Goal: Task Accomplishment & Management: Use online tool/utility

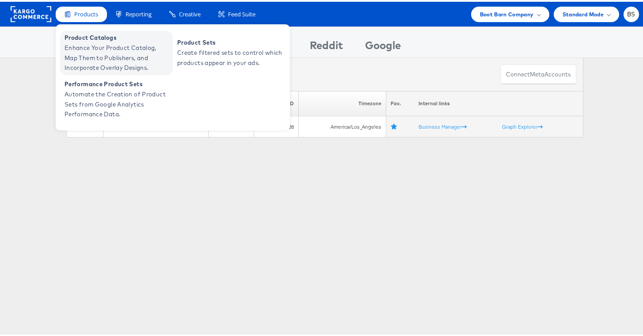
click at [94, 56] on span "Enhance Your Product Catalog, Map Them to Publishers, and Incorporate Overlay D…" at bounding box center [117, 56] width 106 height 30
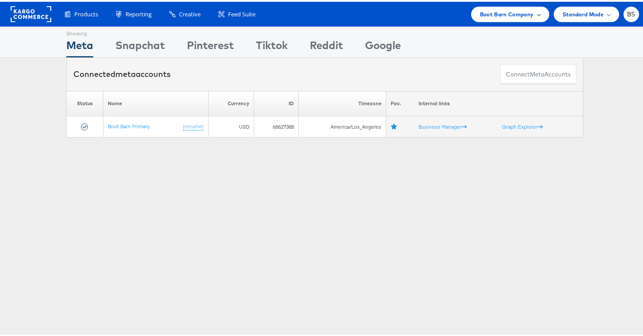
click at [495, 10] on span "Boot Barn Company" at bounding box center [507, 12] width 54 height 9
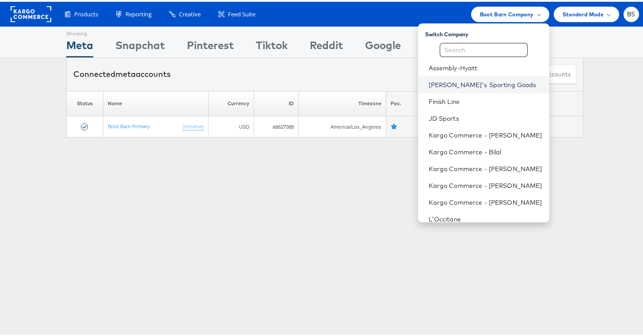
click at [475, 87] on link "[PERSON_NAME]'s Sporting Goods" at bounding box center [484, 83] width 113 height 9
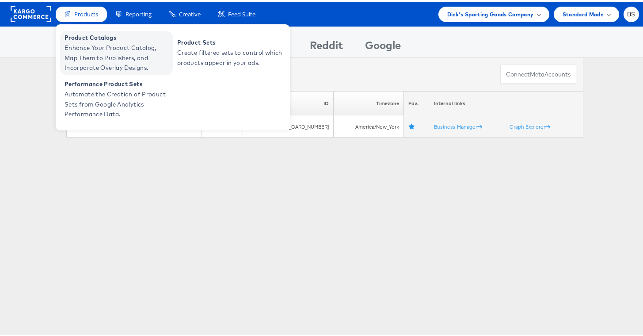
click at [96, 41] on span "Enhance Your Product Catalog, Map Them to Publishers, and Incorporate Overlay D…" at bounding box center [117, 56] width 106 height 30
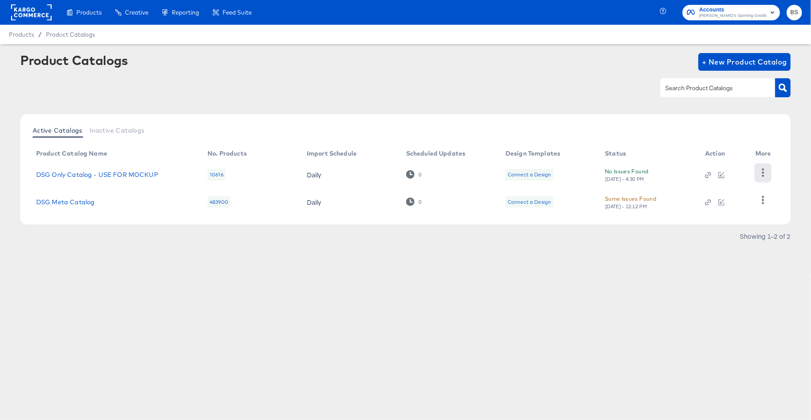
click at [764, 174] on icon "button" at bounding box center [763, 172] width 8 height 8
click at [709, 170] on div "HUD Checks (Internal)" at bounding box center [727, 172] width 88 height 14
click at [79, 175] on link "DSG Only Catalog - USE FOR MOCKUP" at bounding box center [97, 174] width 122 height 7
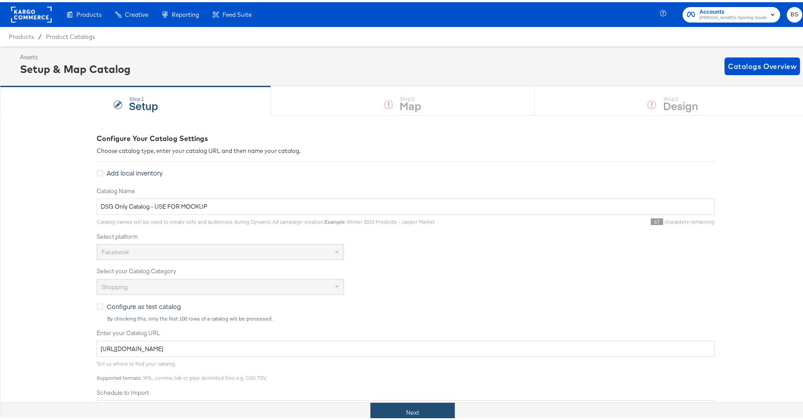
click at [427, 409] on button "Next" at bounding box center [413, 410] width 84 height 20
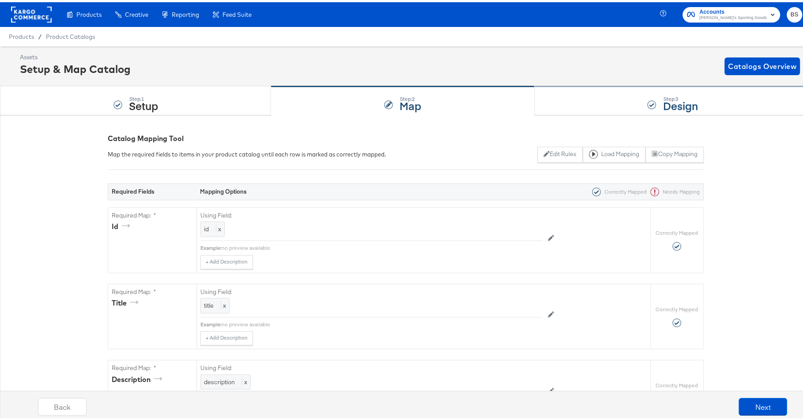
click at [590, 103] on div "Step: 3 Design" at bounding box center [673, 98] width 276 height 29
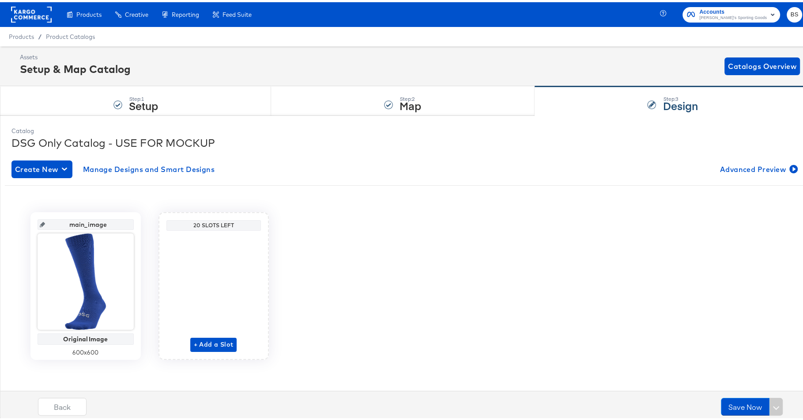
scroll to position [1, 0]
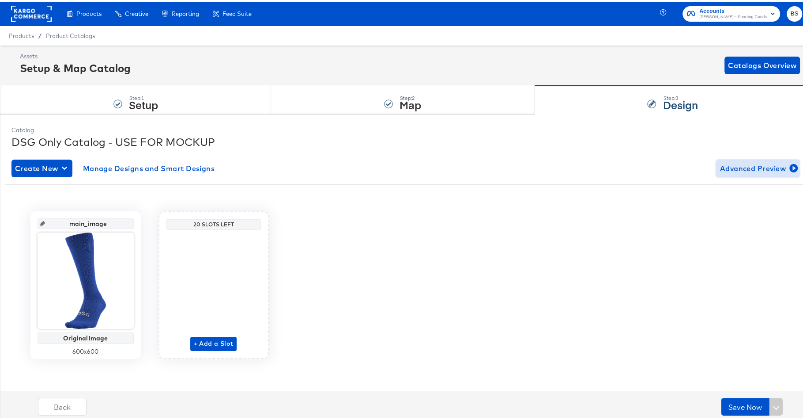
click at [737, 165] on span "Advanced Preview" at bounding box center [758, 166] width 76 height 12
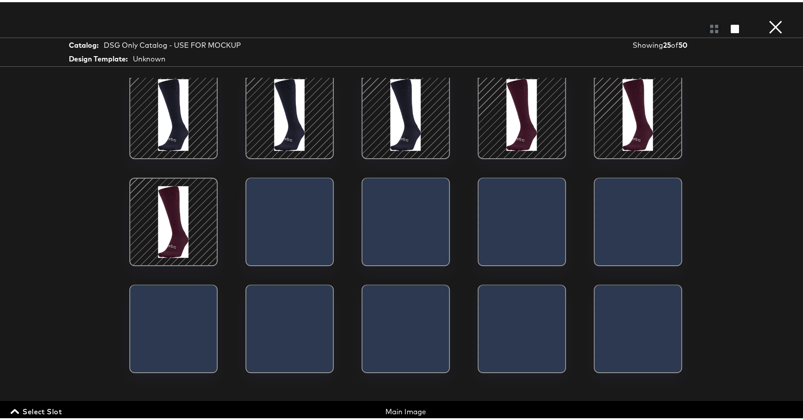
scroll to position [251, 0]
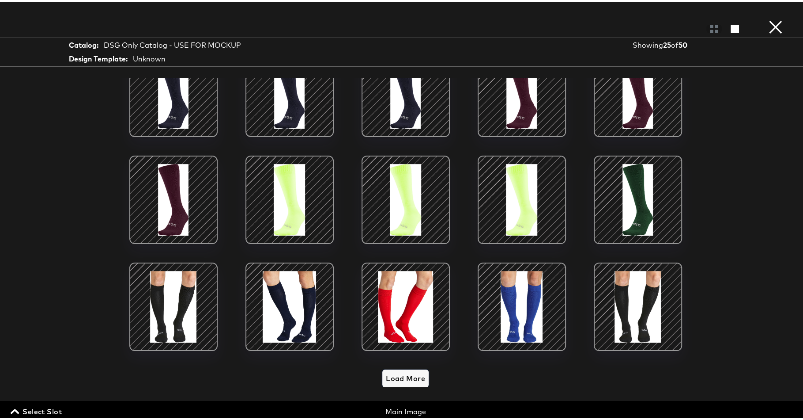
click at [402, 370] on span "Load More" at bounding box center [405, 376] width 39 height 12
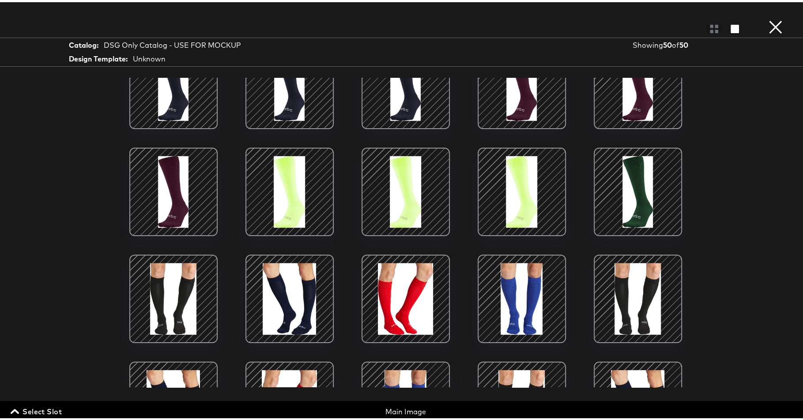
scroll to position [749, 0]
